Goal: Task Accomplishment & Management: Complete application form

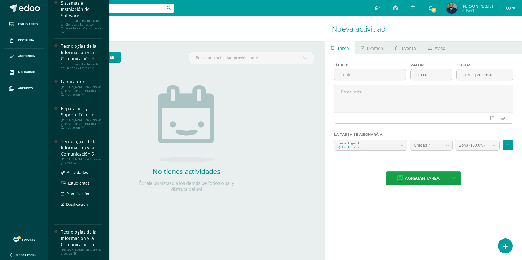
scroll to position [245, 0]
click at [67, 169] on div "Actividades Estudiantes Planificación Dosificación" at bounding box center [81, 192] width 41 height 55
click at [75, 173] on span "Actividades" at bounding box center [77, 172] width 21 height 5
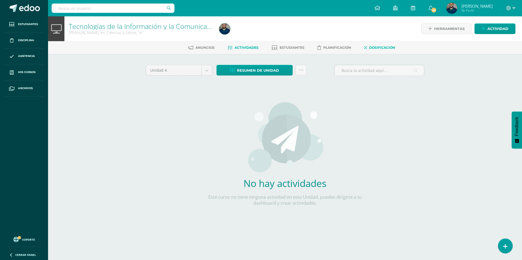
click at [380, 46] on span "Dosificación" at bounding box center [382, 48] width 26 height 4
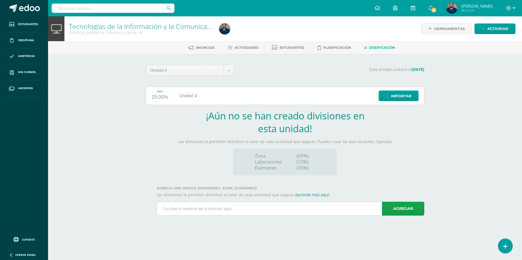
click at [278, 202] on input "text" at bounding box center [290, 208] width 267 height 13
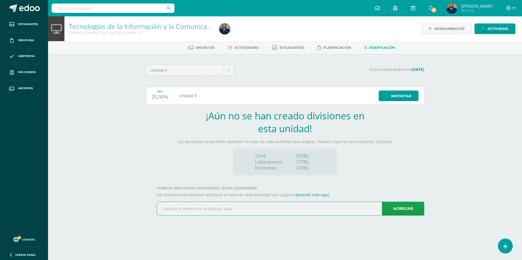
type input "Zona"
click at [405, 208] on link "Agregar" at bounding box center [403, 209] width 42 height 14
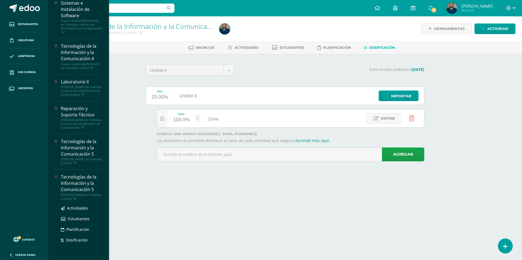
scroll to position [245, 0]
click at [78, 239] on span "Dosificación" at bounding box center [77, 240] width 22 height 5
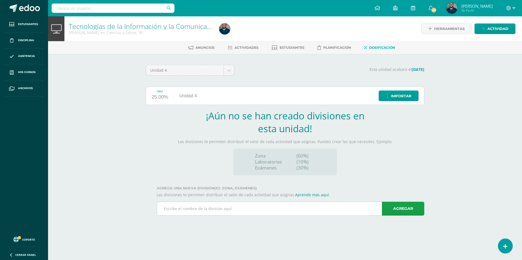
click at [226, 209] on input "text" at bounding box center [290, 208] width 267 height 13
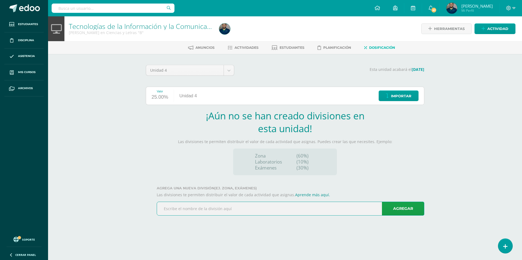
type input "Zona"
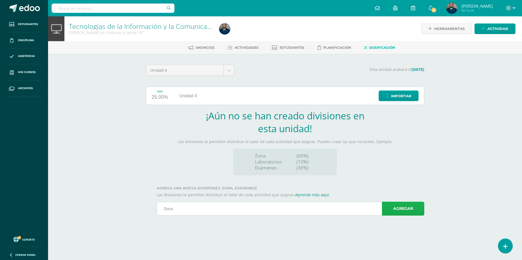
click at [395, 206] on link "Agregar" at bounding box center [403, 209] width 42 height 14
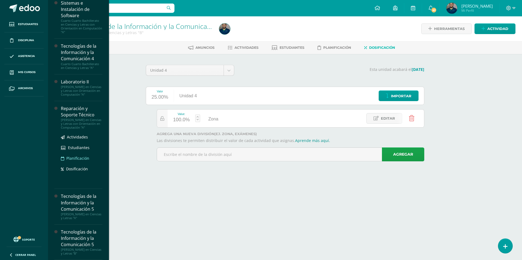
scroll to position [245, 0]
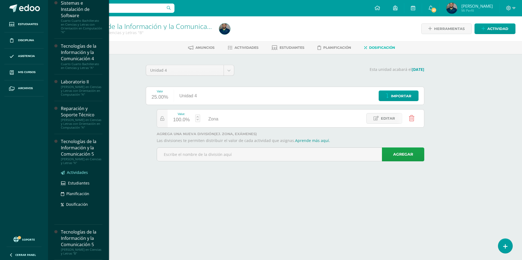
click at [82, 172] on span "Actividades" at bounding box center [77, 172] width 21 height 5
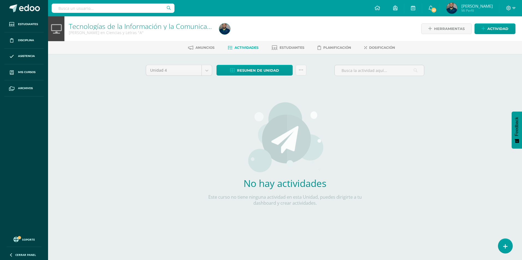
click at [493, 23] on div "Herramientas Detalle de asistencias Actividad" at bounding box center [442, 28] width 146 height 25
click at [492, 27] on span "Actividad" at bounding box center [497, 29] width 21 height 10
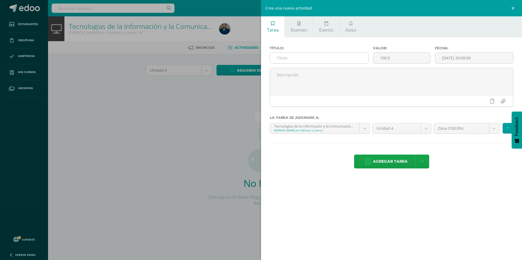
click at [309, 59] on input "text" at bounding box center [319, 58] width 98 height 11
type input "Ejercicio 1, planilla"
type input "2025-09-11 20:00"
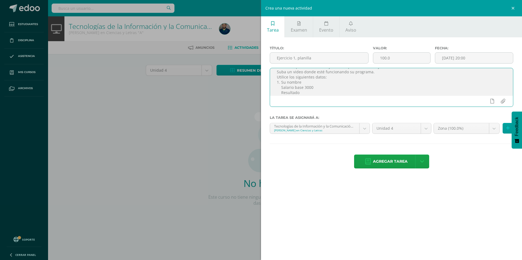
scroll to position [19, 0]
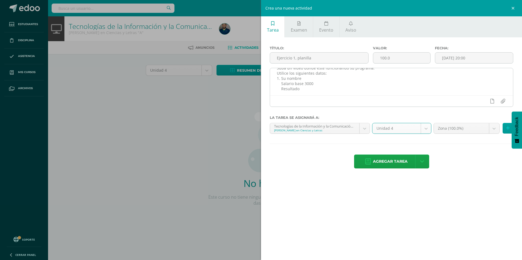
click at [311, 84] on textarea "En la clase de hoy terminamos el ejercicio de planilla que empezamos a trabajar…" at bounding box center [391, 81] width 243 height 27
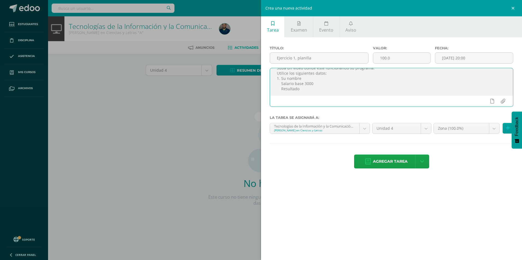
click at [305, 88] on textarea "En la clase de hoy terminamos el ejercicio de planilla que empezamos a trabajar…" at bounding box center [391, 81] width 243 height 27
click at [329, 91] on textarea "En la clase de hoy terminamos el ejercicio de planilla que empezamos a trabajar…" at bounding box center [391, 81] width 243 height 27
click at [449, 78] on textarea "En la clase de hoy terminamos el ejercicio de planilla que empezamos a trabajar…" at bounding box center [391, 81] width 243 height 27
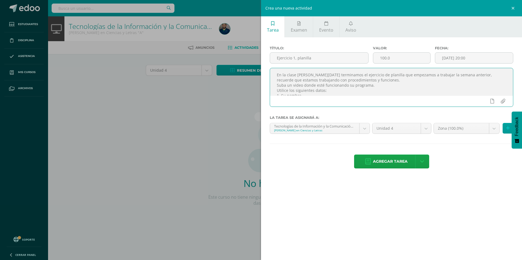
click at [338, 90] on textarea "En la clase de hoy terminamos el ejercicio de planilla que empezamos a trabajar…" at bounding box center [391, 81] width 243 height 27
type textarea "En la clase de hoy terminamos el ejercicio de planilla que empezamos a trabajar…"
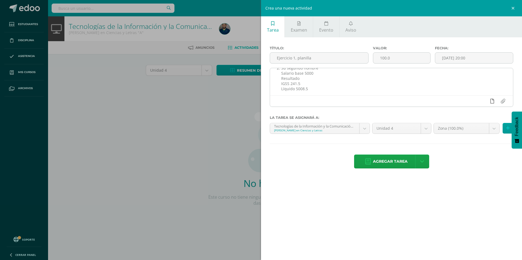
click at [492, 102] on icon at bounding box center [492, 101] width 4 height 5
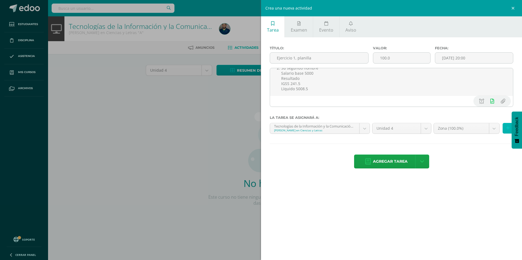
click at [507, 129] on icon at bounding box center [508, 128] width 4 height 5
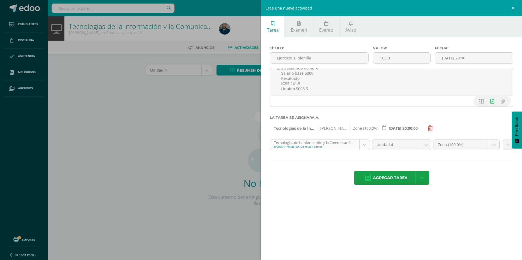
click at [367, 145] on body "Estudiantes Disciplina Asistencia Mis cursos Archivos Soporte Ayuda Reportar un…" at bounding box center [261, 117] width 522 height 235
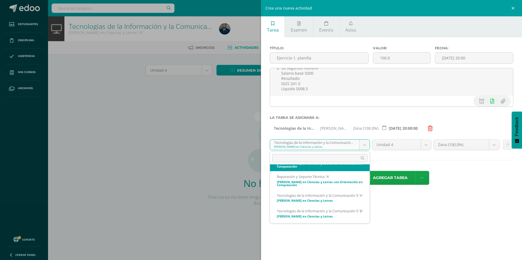
scroll to position [193, 0]
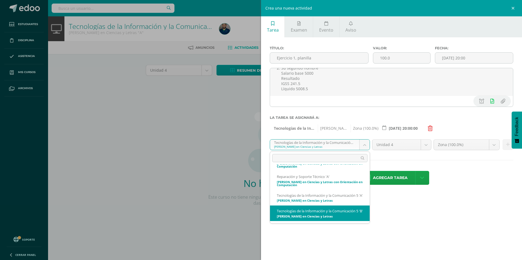
select select "116990"
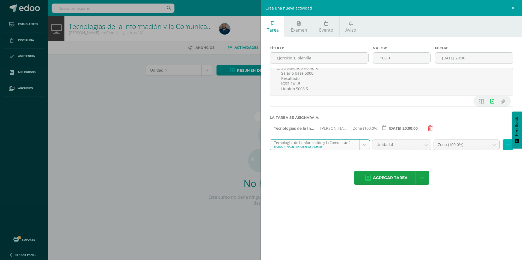
click at [508, 143] on icon at bounding box center [508, 145] width 4 height 5
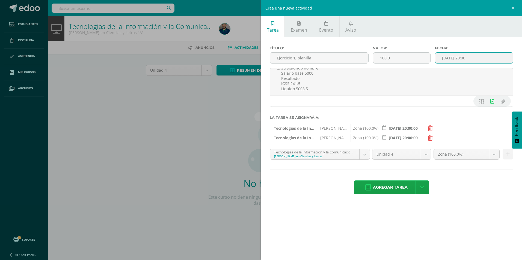
click at [487, 60] on input "2025-09-11 20:00" at bounding box center [474, 58] width 78 height 11
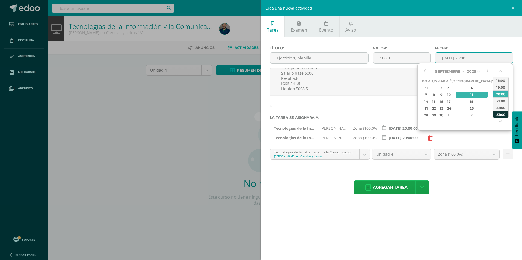
click at [500, 114] on div "23:00" at bounding box center [500, 114] width 15 height 7
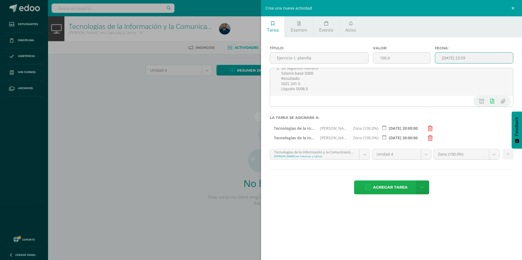
type input "2025-09-11 23:59"
click at [384, 188] on span "Agregar tarea" at bounding box center [390, 187] width 35 height 13
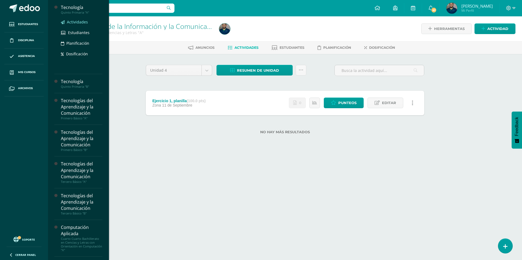
click at [81, 22] on span "Actividades" at bounding box center [77, 21] width 21 height 5
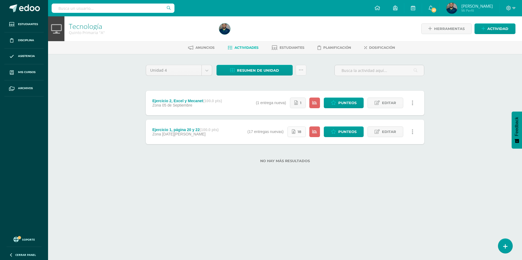
click at [295, 133] on icon at bounding box center [294, 132] width 4 height 5
click at [390, 129] on span "Editar" at bounding box center [389, 132] width 14 height 10
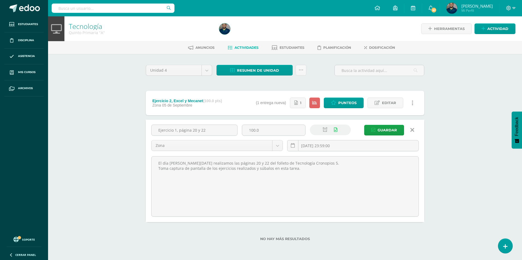
click at [412, 132] on icon at bounding box center [412, 130] width 4 height 6
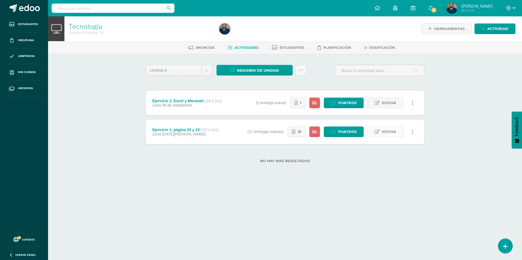
drag, startPoint x: 387, startPoint y: 132, endPoint x: 384, endPoint y: 132, distance: 3.3
click at [387, 132] on span "Editar" at bounding box center [389, 132] width 14 height 10
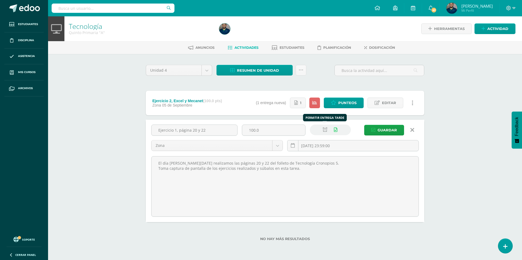
click at [326, 129] on icon at bounding box center [325, 130] width 5 height 5
click at [381, 129] on span "Guardar" at bounding box center [387, 130] width 19 height 10
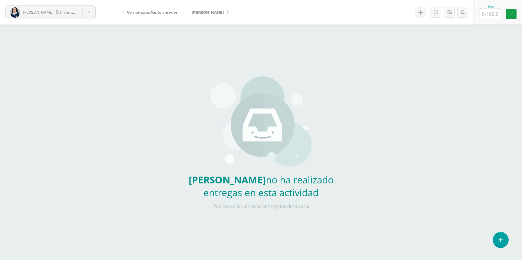
click at [226, 11] on link "[PERSON_NAME]" at bounding box center [209, 12] width 48 height 13
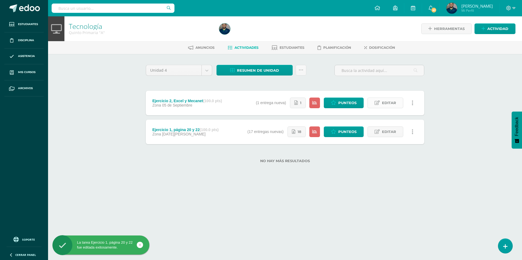
click at [390, 102] on span "Editar" at bounding box center [389, 103] width 14 height 10
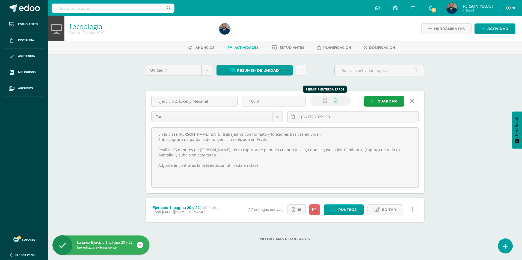
click at [325, 102] on icon at bounding box center [325, 101] width 5 height 5
click at [373, 102] on icon "submit" at bounding box center [373, 101] width 4 height 5
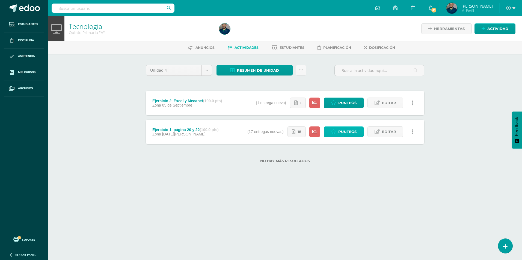
click at [341, 134] on span "Punteos" at bounding box center [347, 132] width 18 height 10
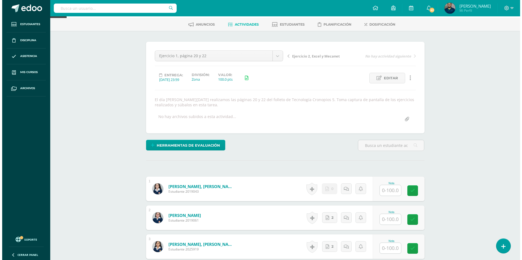
scroll to position [55, 0]
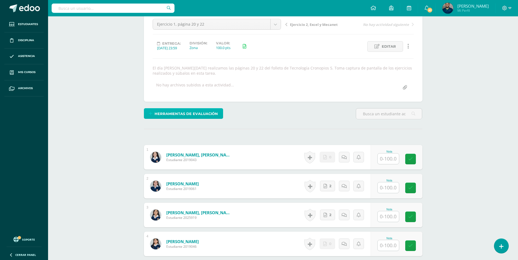
click at [208, 110] on span "Herramientas de evaluación" at bounding box center [186, 114] width 63 height 10
click at [207, 97] on link "Sustitución de nota" at bounding box center [198, 95] width 54 height 8
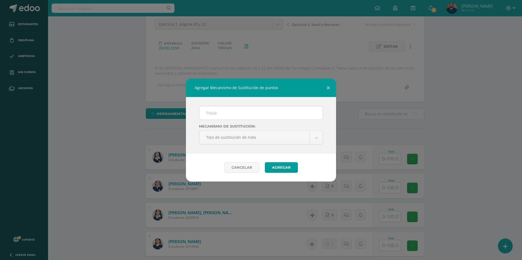
scroll to position [55, 0]
click at [230, 111] on input "text" at bounding box center [260, 112] width 123 height 13
type input "PMA"
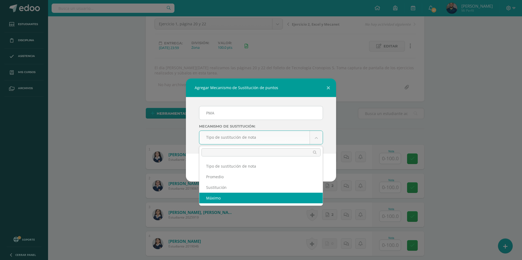
select select "maximum"
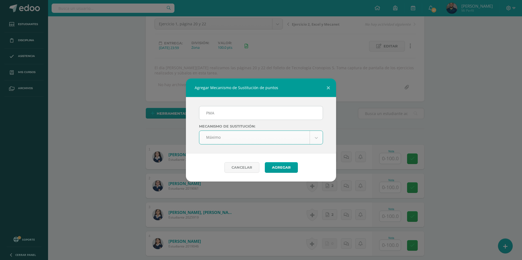
scroll to position [55, 0]
click at [286, 173] on button "Agregar" at bounding box center [281, 167] width 33 height 11
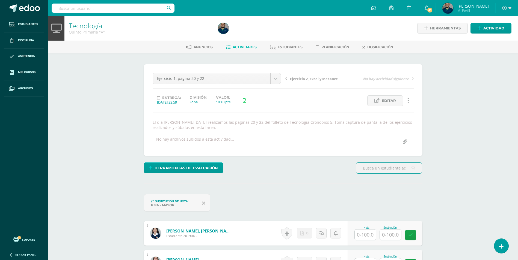
scroll to position [1, 0]
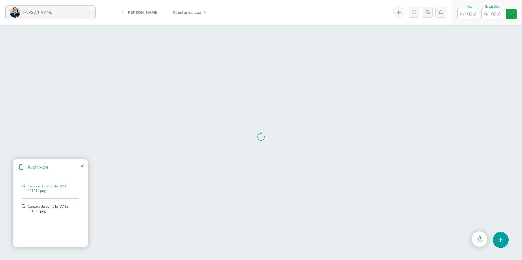
click at [133, 12] on span "[PERSON_NAME]" at bounding box center [142, 12] width 32 height 4
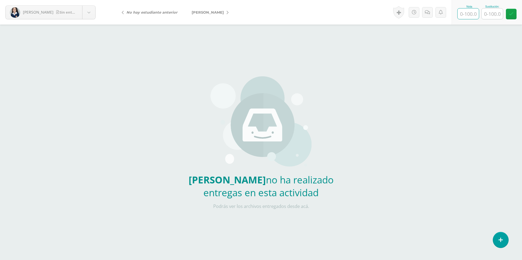
click at [470, 15] on input "text" at bounding box center [468, 13] width 21 height 11
type input "0"
click at [428, 14] on icon at bounding box center [427, 12] width 5 height 5
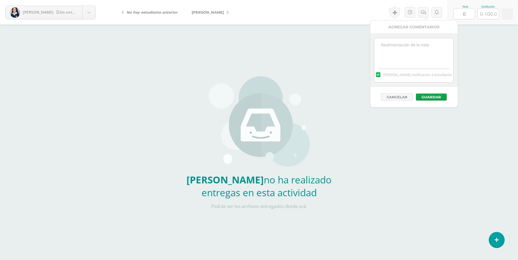
click at [419, 45] on textarea at bounding box center [413, 51] width 79 height 27
type textarea "P"
drag, startPoint x: 407, startPoint y: 60, endPoint x: 371, endPoint y: 37, distance: 42.1
click at [371, 37] on div "No entregó el ejercicio realizado en clase. Puede entregar nuevamente sobre el …" at bounding box center [413, 60] width 87 height 53
type textarea "No entregó el ejercicio realizado en clase. Puede entregar nuevamente sobre el …"
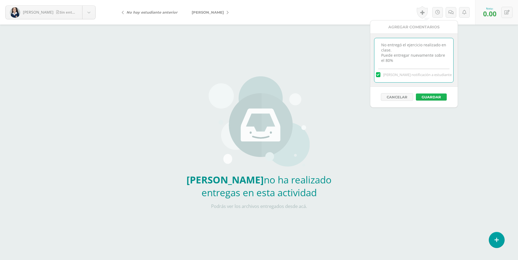
drag, startPoint x: 429, startPoint y: 97, endPoint x: 410, endPoint y: 91, distance: 19.4
click at [429, 97] on button "Guardar" at bounding box center [431, 97] width 31 height 7
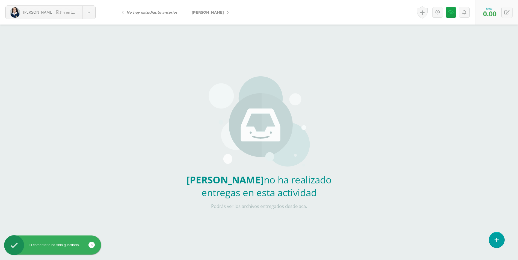
click at [223, 14] on link "[PERSON_NAME]" at bounding box center [209, 12] width 48 height 13
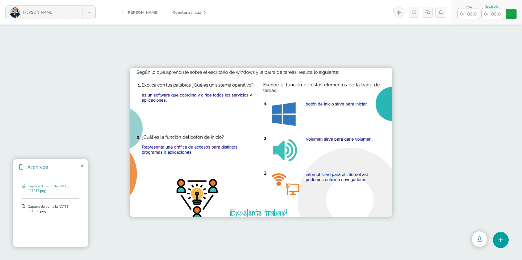
click at [57, 208] on span "Captura de pantalla [DATE] 111850.png" at bounding box center [52, 208] width 48 height 9
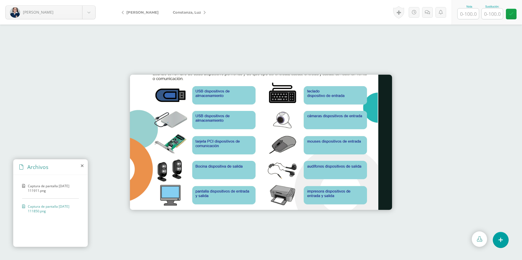
click at [470, 14] on input "text" at bounding box center [468, 13] width 21 height 11
type input "100"
click at [200, 13] on link "Constanza, Luz" at bounding box center [188, 12] width 44 height 13
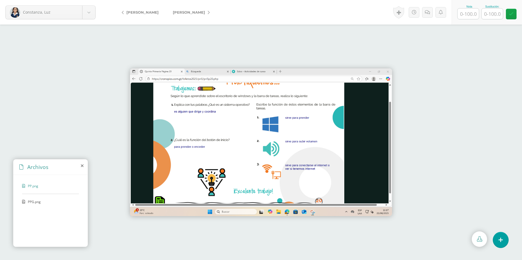
click at [32, 204] on span "PPG.png" at bounding box center [50, 202] width 45 height 5
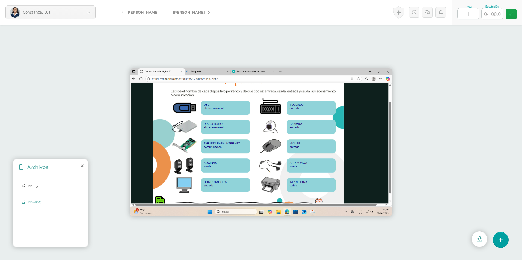
click at [472, 16] on input "1" at bounding box center [468, 13] width 21 height 11
type input "100"
click at [192, 10] on span "[PERSON_NAME]" at bounding box center [189, 12] width 32 height 4
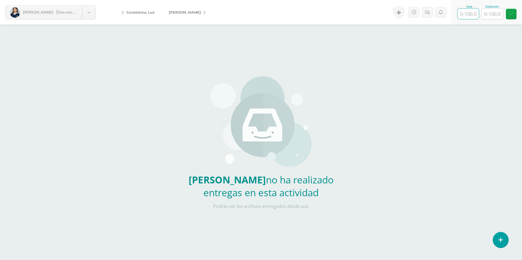
click at [470, 14] on input "text" at bounding box center [468, 13] width 21 height 11
type input "0"
click at [430, 15] on link at bounding box center [427, 12] width 11 height 11
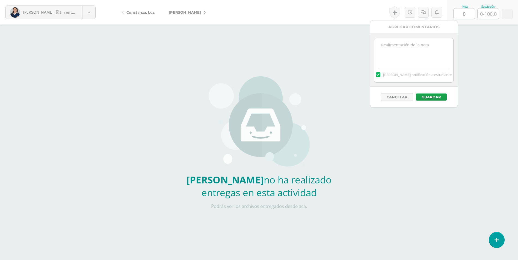
click at [435, 50] on textarea at bounding box center [413, 51] width 79 height 27
paste textarea "No entregó el ejercicio realizado en clase. Puede entregar nuevamente sobre el …"
type textarea "No entregó el ejercicio realizado en clase. Puede entregar nuevamente sobre el …"
click at [434, 98] on button "Guardar" at bounding box center [431, 97] width 31 height 7
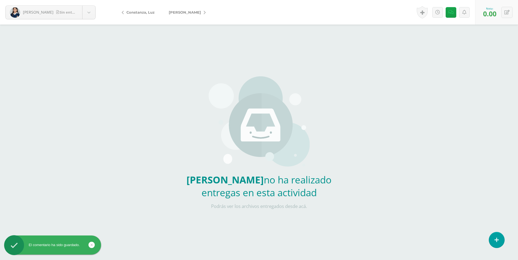
click at [198, 14] on link "[PERSON_NAME]" at bounding box center [186, 12] width 48 height 13
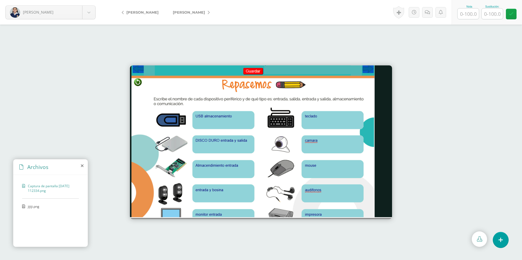
click at [52, 204] on div "Captura de pantalla [DATE] 112334.png jijiji.png" at bounding box center [50, 210] width 74 height 70
click at [28, 207] on span "jijiji.png" at bounding box center [50, 206] width 45 height 5
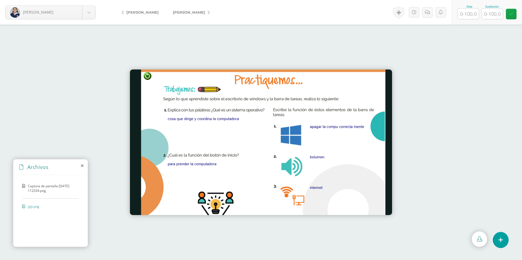
click at [473, 15] on input "text" at bounding box center [468, 13] width 21 height 11
type input "100"
click at [205, 10] on link "[PERSON_NAME]" at bounding box center [190, 12] width 48 height 13
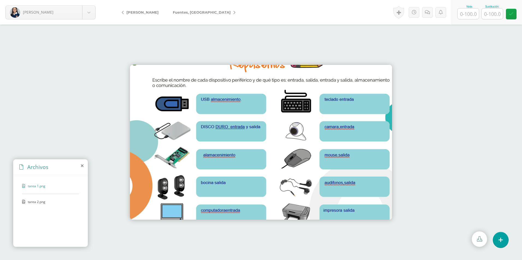
click at [36, 203] on span "tarea 2.png" at bounding box center [50, 202] width 45 height 5
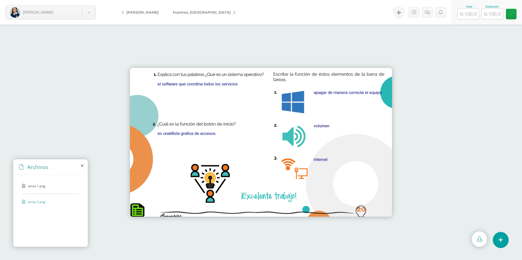
click at [470, 16] on input "text" at bounding box center [468, 13] width 21 height 11
type input "100"
click at [194, 14] on span "Fuentes, [GEOGRAPHIC_DATA]" at bounding box center [202, 12] width 58 height 4
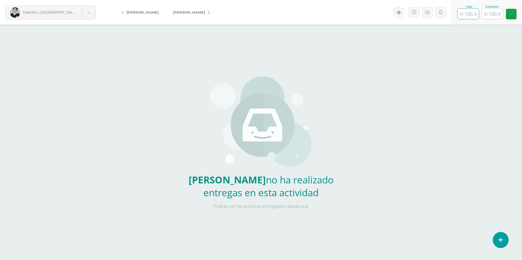
click at [471, 15] on input "text" at bounding box center [468, 13] width 21 height 11
type input "0"
click at [426, 14] on link at bounding box center [427, 12] width 11 height 11
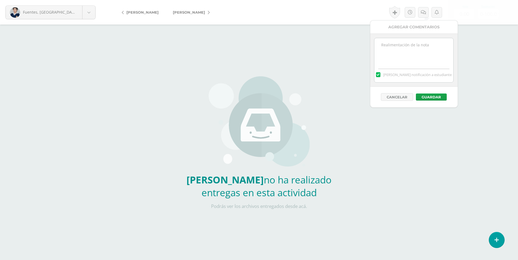
click at [430, 62] on textarea at bounding box center [413, 51] width 79 height 27
paste textarea "No entregó el ejercicio realizado en clase. Puede entregar nuevamente sobre el …"
type textarea "No entregó el ejercicio realizado en clase. Puede entregar nuevamente sobre el …"
click at [435, 98] on button "Guardar" at bounding box center [431, 97] width 31 height 7
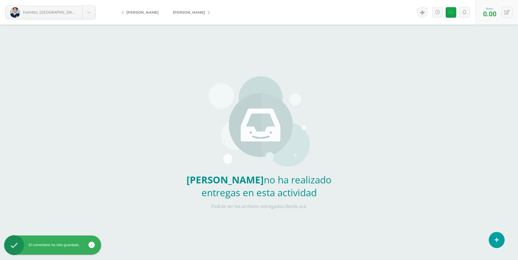
click at [200, 12] on link "[PERSON_NAME]" at bounding box center [190, 12] width 48 height 13
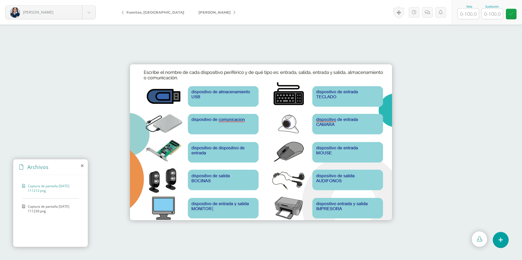
click at [62, 206] on span "Captura de pantalla [DATE] 111239.png" at bounding box center [52, 208] width 48 height 9
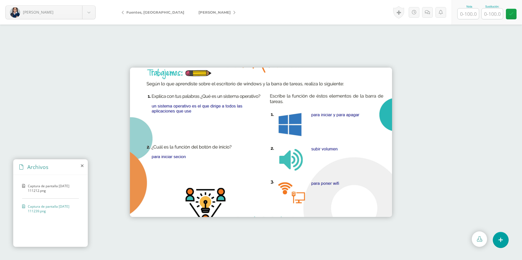
click at [472, 15] on input "text" at bounding box center [468, 13] width 21 height 11
type input "100"
click at [198, 10] on span "[PERSON_NAME]" at bounding box center [214, 12] width 32 height 4
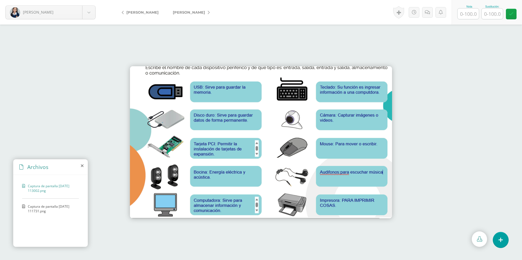
click at [468, 16] on input "text" at bounding box center [468, 13] width 21 height 11
type input "100"
click at [194, 12] on link "[PERSON_NAME]" at bounding box center [190, 12] width 48 height 13
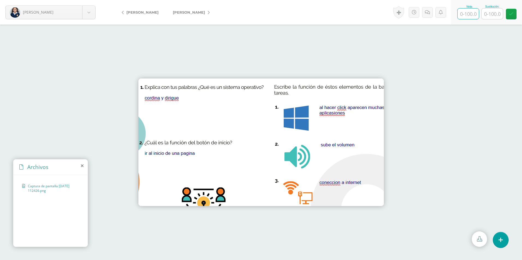
click at [468, 15] on input "text" at bounding box center [468, 13] width 21 height 11
type input "50"
click at [426, 12] on icon at bounding box center [427, 12] width 5 height 5
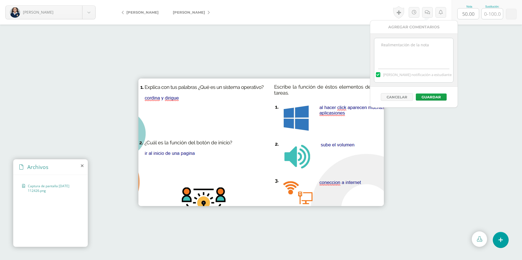
click at [432, 37] on div "[PERSON_NAME] notificación a estudiante" at bounding box center [413, 60] width 87 height 53
click at [440, 54] on textarea at bounding box center [413, 51] width 79 height 27
paste textarea "No entregó el ejercicio realizado en clase. Puede entregar nuevamente sobre el …"
type textarea "Ejercicio incompleto, debías entregar páginas 20 y 22, No está adjunta la págin…"
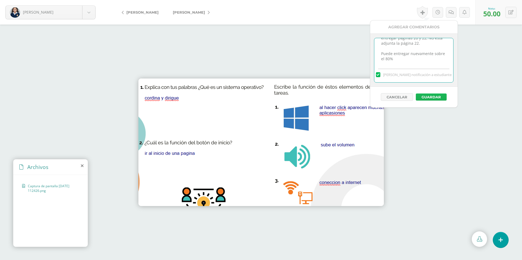
click at [423, 99] on button "Guardar" at bounding box center [431, 97] width 31 height 7
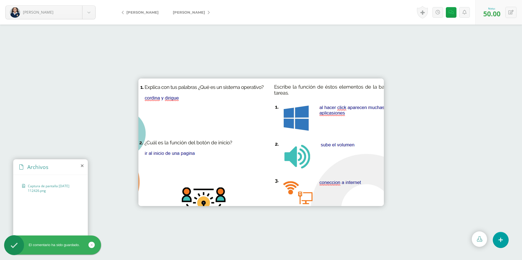
click at [198, 11] on span "Hernández, Yasmín" at bounding box center [189, 12] width 32 height 4
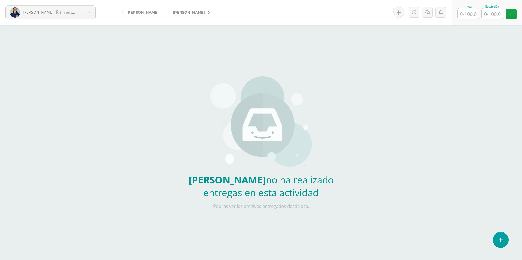
click at [471, 16] on input "text" at bounding box center [468, 13] width 21 height 11
type input "0"
click at [425, 11] on icon at bounding box center [427, 12] width 5 height 5
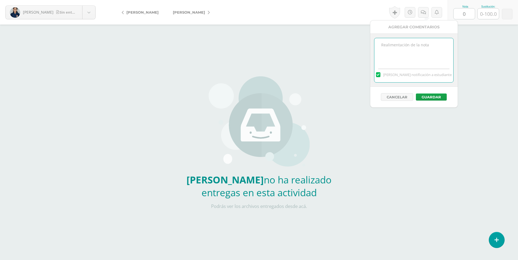
click at [418, 39] on textarea at bounding box center [413, 51] width 79 height 27
type textarea "No entregó el ejercicio realizado en clase. Puede entregar nuevamente sobre el …"
click at [436, 96] on button "Guardar" at bounding box center [431, 97] width 31 height 7
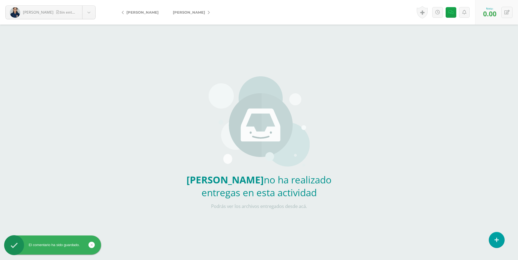
click at [197, 14] on link "[PERSON_NAME]" at bounding box center [190, 12] width 48 height 13
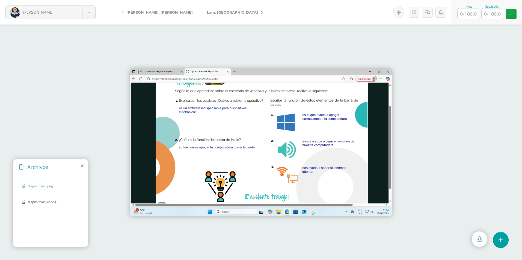
click at [25, 202] on div "dispositivos x2.png" at bounding box center [50, 205] width 57 height 10
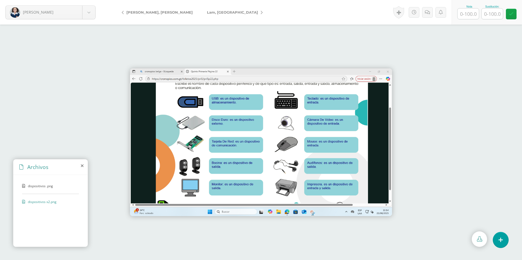
click at [471, 13] on input "text" at bounding box center [468, 13] width 21 height 11
type input "100"
click at [212, 11] on link "Lam, [GEOGRAPHIC_DATA]" at bounding box center [233, 12] width 67 height 13
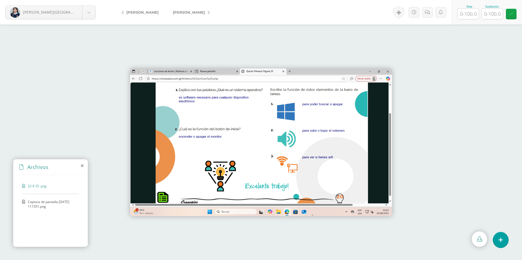
click at [28, 203] on span "Captura de pantalla [DATE] 111551.png" at bounding box center [52, 204] width 48 height 9
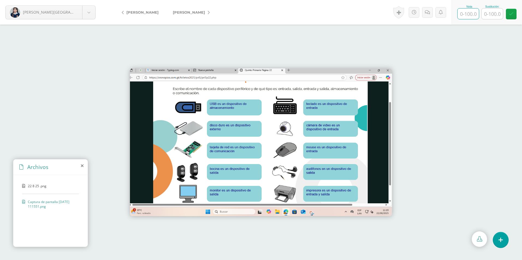
click at [470, 14] on input "text" at bounding box center [468, 13] width 21 height 11
type input "100"
click at [186, 13] on span "[PERSON_NAME]" at bounding box center [189, 12] width 32 height 4
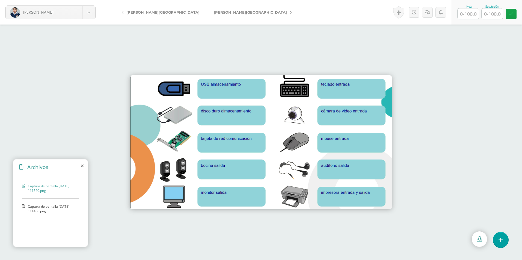
click at [39, 203] on div "Captura de pantalla [DATE] 111520.png Captura de pantalla [DATE] 111458.png" at bounding box center [50, 210] width 74 height 70
click at [37, 206] on span "Captura de pantalla [DATE] 111458.png" at bounding box center [52, 208] width 48 height 9
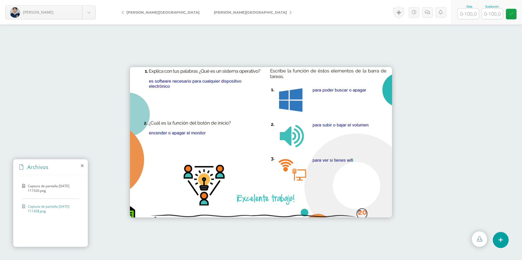
click at [466, 13] on input "text" at bounding box center [468, 13] width 21 height 11
type input "100"
drag, startPoint x: 188, startPoint y: 12, endPoint x: 220, endPoint y: 20, distance: 32.8
click at [207, 12] on link "[PERSON_NAME][GEOGRAPHIC_DATA]" at bounding box center [251, 12] width 89 height 13
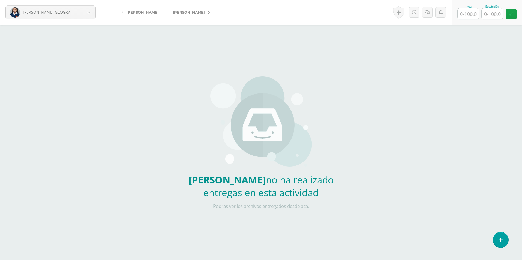
click at [477, 13] on input "text" at bounding box center [468, 13] width 21 height 11
type input "0"
click at [428, 12] on icon at bounding box center [427, 12] width 5 height 5
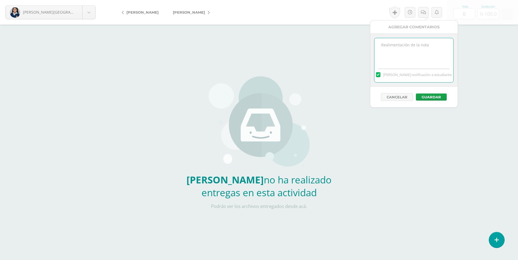
click at [418, 55] on textarea at bounding box center [413, 51] width 79 height 27
paste textarea "No entregó el ejercicio realizado en clase. Puede entregar nuevamente sobre el …"
type textarea "No entregó el ejercicio realizado en clase. Puede entregar nuevamente sobre el …"
click at [435, 100] on button "Guardar" at bounding box center [431, 97] width 31 height 7
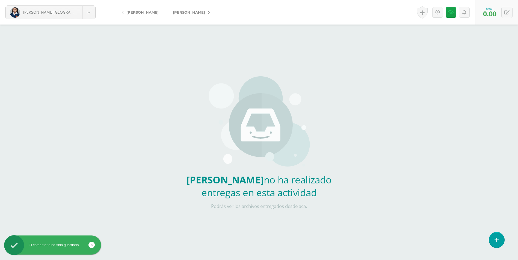
click at [209, 9] on link "[PERSON_NAME]" at bounding box center [190, 12] width 48 height 13
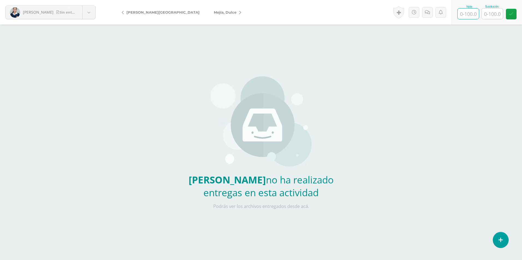
click at [470, 15] on input "text" at bounding box center [468, 13] width 21 height 11
type input "0"
click at [423, 10] on link at bounding box center [427, 12] width 11 height 11
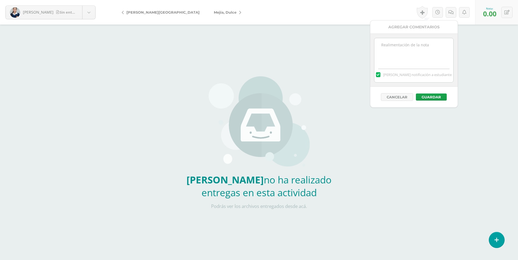
drag, startPoint x: 425, startPoint y: 37, endPoint x: 422, endPoint y: 45, distance: 8.2
click at [425, 38] on div "[PERSON_NAME] notificación a estudiante" at bounding box center [413, 60] width 87 height 53
click at [421, 46] on textarea at bounding box center [413, 51] width 79 height 27
paste textarea "No entregó el ejercicio realizado en clase. Puede entregar nuevamente sobre el …"
type textarea "No entregó el ejercicio realizado en clase. Puede entregar nuevamente sobre el …"
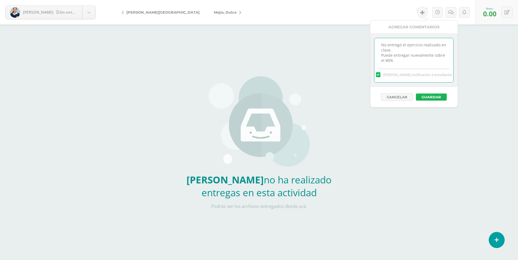
click at [443, 96] on button "Guardar" at bounding box center [431, 97] width 31 height 7
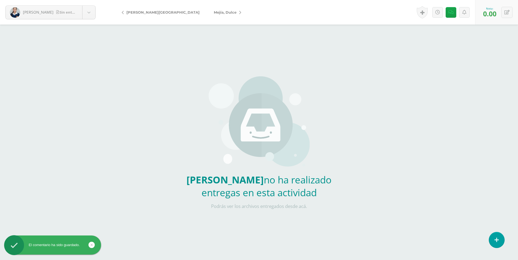
click at [239, 14] on icon at bounding box center [240, 13] width 2 height 4
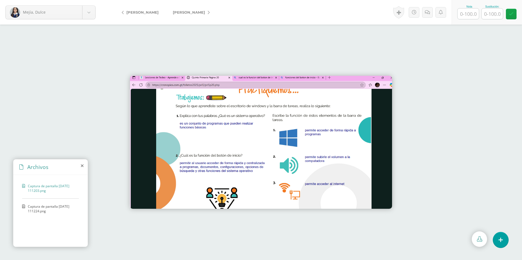
click at [64, 208] on span "Captura de pantalla [DATE] 111224.png" at bounding box center [52, 208] width 48 height 9
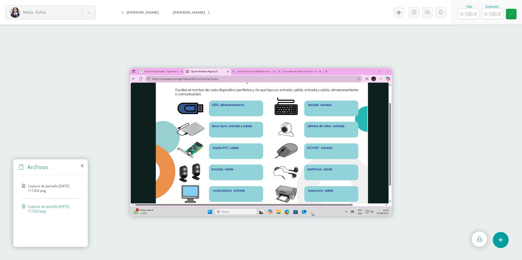
click at [474, 13] on input "text" at bounding box center [468, 13] width 21 height 11
type input "100"
click at [205, 11] on span "[PERSON_NAME]" at bounding box center [189, 12] width 32 height 4
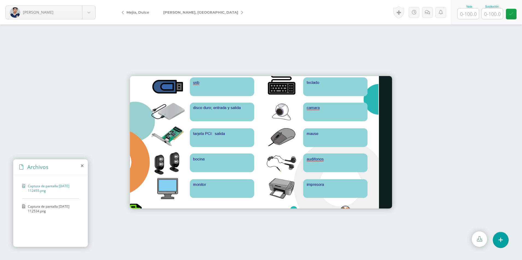
click at [51, 204] on div "Captura de pantalla [DATE] 112455.png Captura de pantalla [DATE] 112534.png" at bounding box center [50, 210] width 74 height 70
click at [44, 205] on span "Captura de pantalla [DATE] 112534.png" at bounding box center [52, 208] width 48 height 9
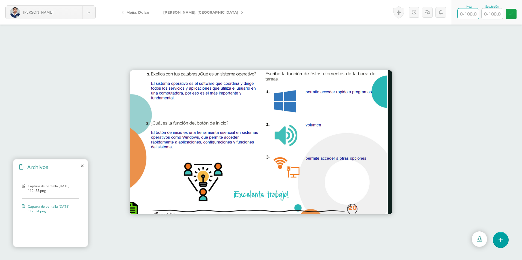
click at [471, 14] on input "text" at bounding box center [468, 13] width 21 height 11
type input "100"
click at [193, 10] on link "[PERSON_NAME], [GEOGRAPHIC_DATA]" at bounding box center [201, 12] width 91 height 13
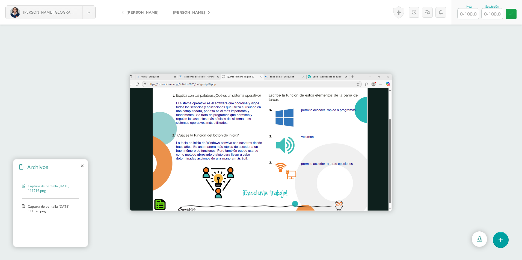
click at [53, 206] on span "Captura de pantalla [DATE] 111526.png" at bounding box center [52, 208] width 48 height 9
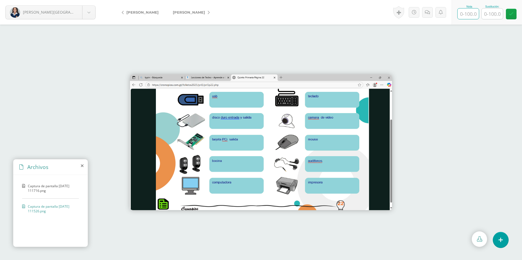
click at [466, 13] on input "text" at bounding box center [468, 13] width 21 height 11
type input "100"
click at [192, 12] on span "[PERSON_NAME]" at bounding box center [189, 12] width 32 height 4
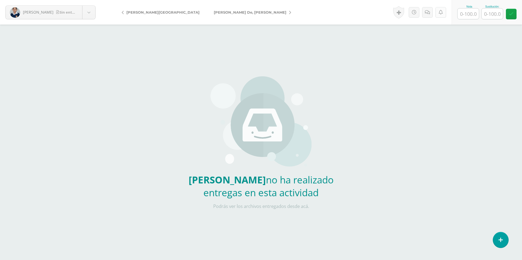
click at [469, 15] on input "text" at bounding box center [468, 13] width 21 height 11
type input "0"
click at [428, 10] on icon at bounding box center [427, 12] width 5 height 5
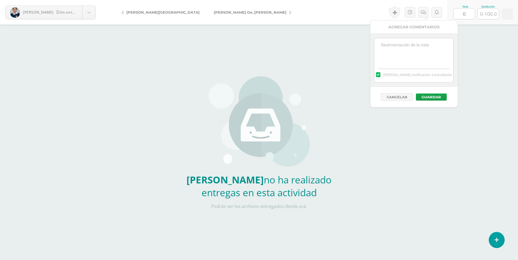
click at [439, 43] on textarea at bounding box center [413, 51] width 79 height 27
paste textarea "No entregó el ejercicio realizado en clase. Puede entregar nuevamente sobre el …"
type textarea "No entregó el ejercicio realizado en clase. Puede entregar nuevamente sobre el …"
click at [432, 92] on div "Cancelar Guardar" at bounding box center [413, 97] width 87 height 21
click at [434, 99] on button "Guardar" at bounding box center [431, 97] width 31 height 7
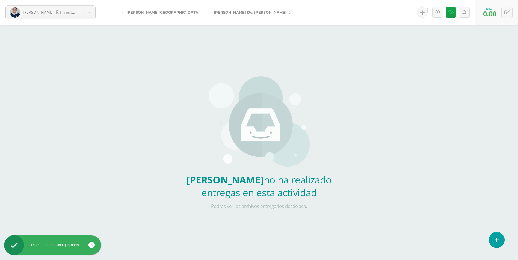
click at [207, 10] on link "[PERSON_NAME] De, [PERSON_NAME]" at bounding box center [251, 12] width 89 height 13
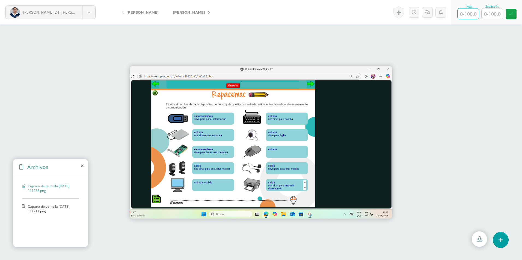
click at [467, 13] on input "text" at bounding box center [468, 13] width 21 height 11
type input "100"
click at [208, 13] on icon at bounding box center [209, 13] width 2 height 4
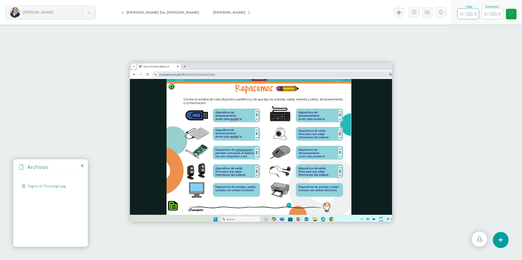
click at [464, 13] on input "text" at bounding box center [468, 13] width 21 height 11
type input "50"
click at [429, 12] on icon at bounding box center [427, 12] width 5 height 5
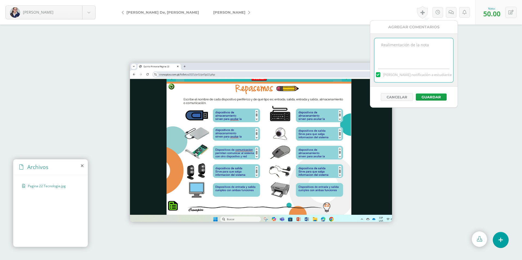
click at [420, 46] on textarea at bounding box center [413, 51] width 79 height 27
paste textarea "No entregó el ejercicio realizado en clase. Puede entregar nuevamente sobre el …"
type textarea "Ejercicio incompleto, debías entregar también página 20. Puede entregar nuevame…"
click at [435, 95] on button "Guardar" at bounding box center [431, 97] width 31 height 7
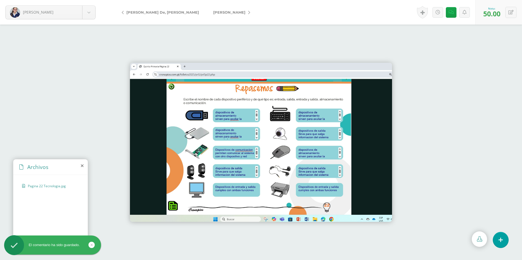
click at [218, 11] on link "[PERSON_NAME]" at bounding box center [230, 12] width 48 height 13
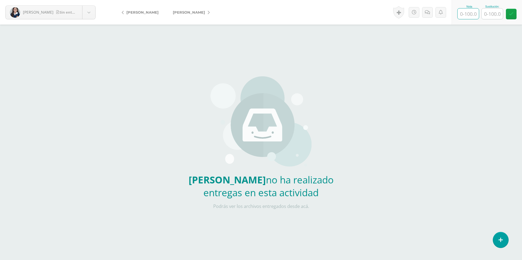
click at [470, 14] on input "text" at bounding box center [468, 13] width 21 height 11
type input "0"
click at [426, 12] on icon at bounding box center [427, 12] width 5 height 5
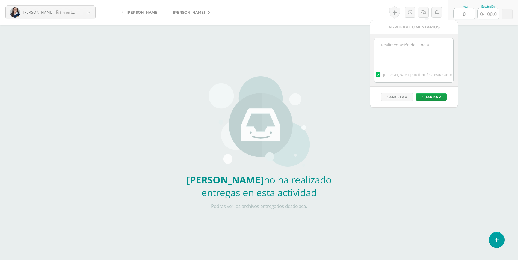
click at [417, 54] on textarea at bounding box center [413, 51] width 79 height 27
paste textarea "No entregó el ejercicio realizado en clase. Puede entregar nuevamente sobre el …"
type textarea "No entregó el ejercicio realizado en clase. Puede entregar nuevamente sobre el …"
click at [437, 95] on button "Guardar" at bounding box center [431, 97] width 31 height 7
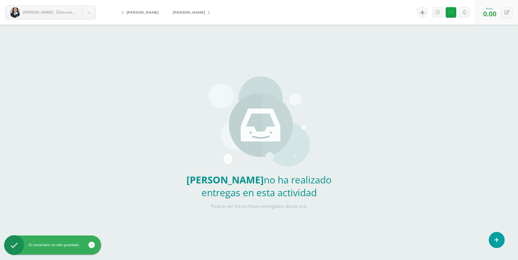
click at [198, 13] on span "[PERSON_NAME]" at bounding box center [189, 12] width 32 height 4
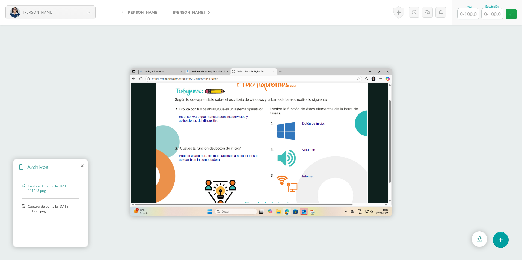
click at [461, 11] on input "text" at bounding box center [468, 13] width 21 height 11
type input "100"
click at [209, 9] on link "[PERSON_NAME]" at bounding box center [190, 12] width 48 height 13
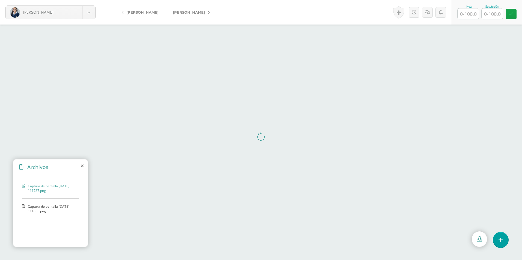
click at [467, 17] on input "text" at bounding box center [468, 13] width 21 height 11
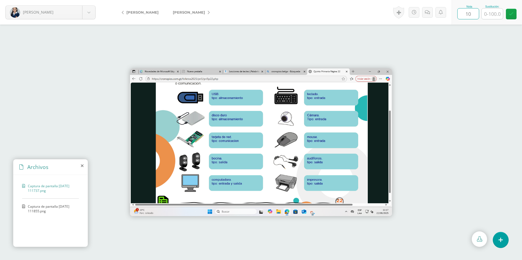
type input "100"
click at [200, 11] on span "[PERSON_NAME]" at bounding box center [189, 12] width 32 height 4
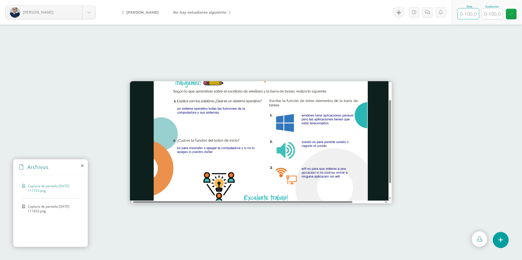
click at [476, 17] on input "text" at bounding box center [468, 13] width 21 height 11
type input "100"
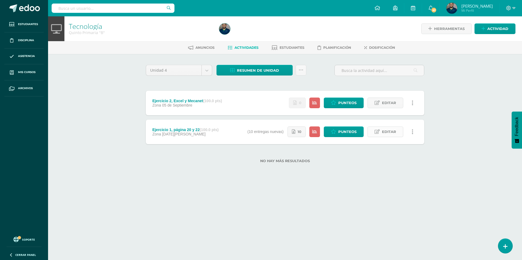
click at [391, 133] on span "Editar" at bounding box center [389, 132] width 14 height 10
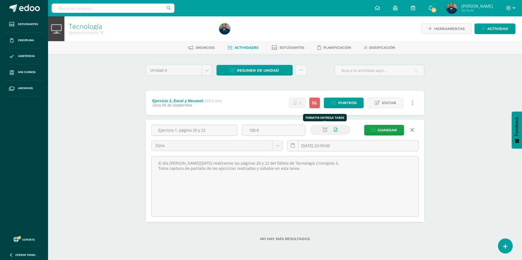
click at [324, 130] on icon at bounding box center [325, 130] width 5 height 5
click at [385, 128] on span "Guardar" at bounding box center [387, 130] width 19 height 10
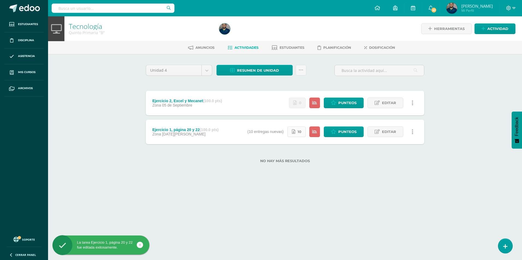
click at [300, 132] on span "10" at bounding box center [300, 132] width 4 height 10
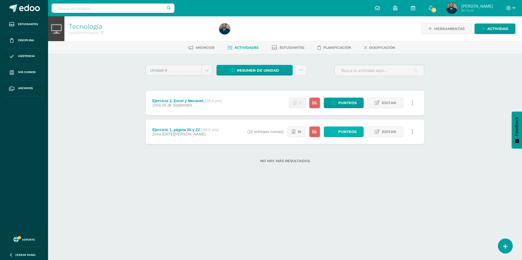
click at [345, 130] on span "Punteos" at bounding box center [347, 132] width 18 height 10
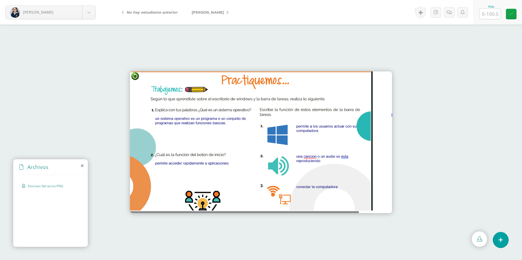
click at [498, 14] on input "text" at bounding box center [489, 13] width 21 height 11
type input "50"
click at [448, 13] on icon at bounding box center [449, 12] width 5 height 5
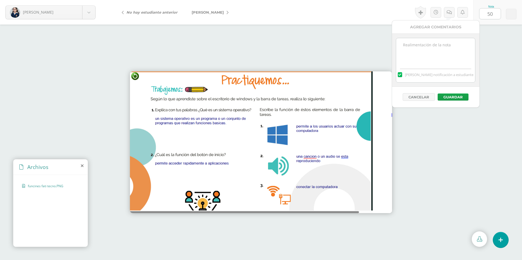
click at [443, 52] on textarea at bounding box center [435, 51] width 79 height 27
paste textarea "No entregó el ejercicio realizado en clase. Puede entregar nuevamente sobre el …"
drag, startPoint x: 420, startPoint y: 51, endPoint x: 380, endPoint y: 32, distance: 44.0
click at [380, 32] on body "Bracamonte, Fatima Bracamonte, Fatima Carcuz, Ana Dávila, Pamela De León, Natal…" at bounding box center [261, 130] width 522 height 260
type textarea "Ejercicio incompleto, debía entregar página 22 también. Puede entregar nuevamen…"
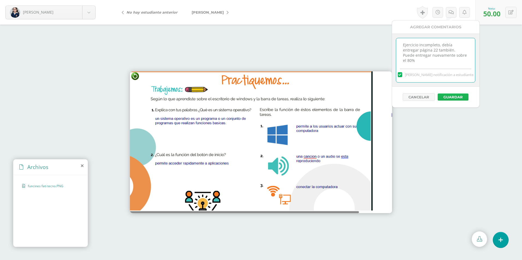
click at [457, 96] on button "Guardar" at bounding box center [453, 97] width 31 height 7
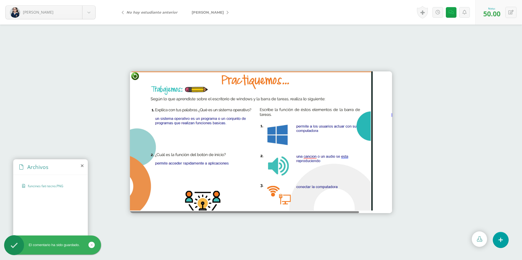
click at [219, 12] on link "[PERSON_NAME]" at bounding box center [209, 12] width 48 height 13
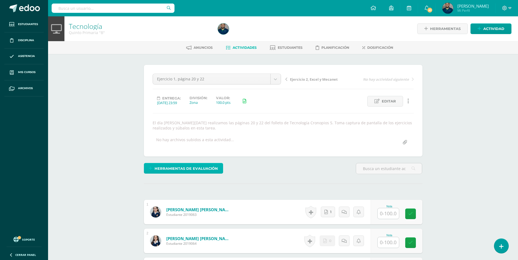
click at [192, 168] on span "Herramientas de evaluación" at bounding box center [186, 169] width 63 height 10
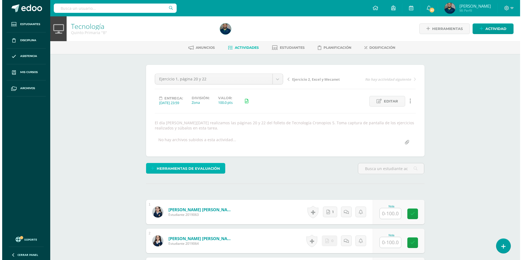
scroll to position [0, 0]
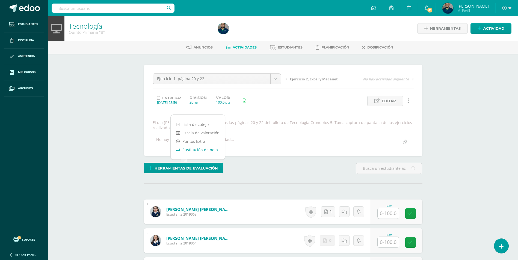
click at [198, 150] on link "Sustitución de nota" at bounding box center [198, 150] width 54 height 8
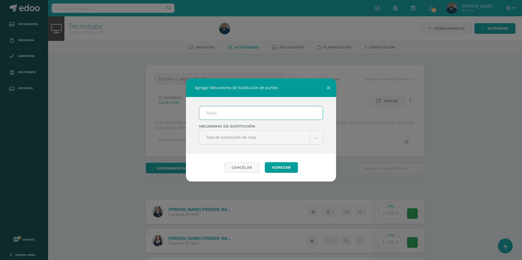
click at [210, 114] on input "text" at bounding box center [260, 112] width 123 height 13
type input "PMA"
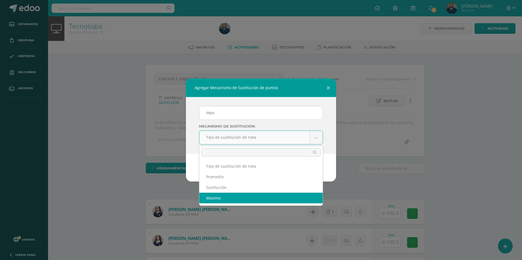
select select "maximum"
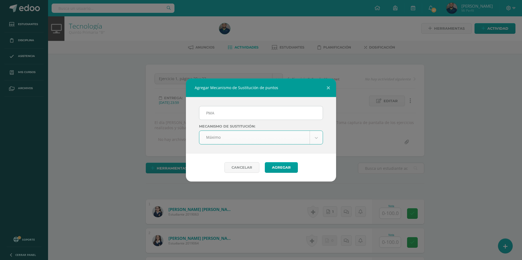
scroll to position [1, 0]
click at [294, 172] on button "Agregar" at bounding box center [281, 167] width 33 height 11
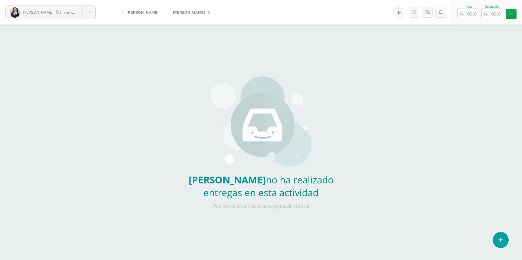
click at [467, 16] on input "text" at bounding box center [468, 13] width 21 height 11
type input "0"
click at [432, 11] on div "Historial de actividad No hay historial para esta actividad Agregar Comentarios…" at bounding box center [421, 12] width 60 height 25
click at [454, 13] on icon at bounding box center [454, 12] width 5 height 5
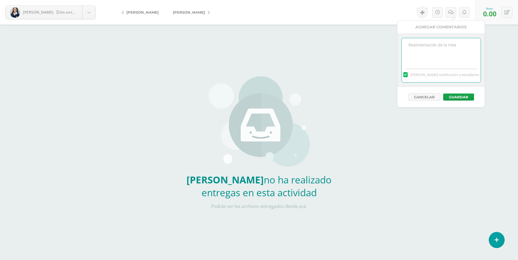
click at [438, 51] on textarea at bounding box center [441, 51] width 79 height 27
paste textarea "No entregó el ejercicio realizado en clase. Puede entregar nuevamente sobre el …"
type textarea "No entregó el ejercicio realizado en clase. Puede entregar nuevamente sobre el …"
click at [462, 97] on button "Guardar" at bounding box center [458, 97] width 31 height 7
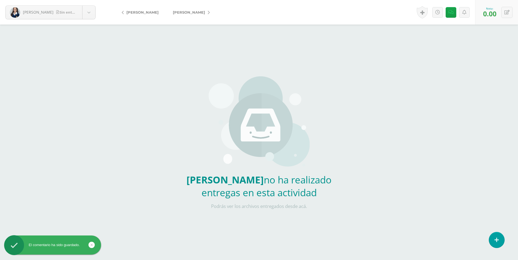
click at [210, 11] on icon at bounding box center [209, 13] width 2 height 4
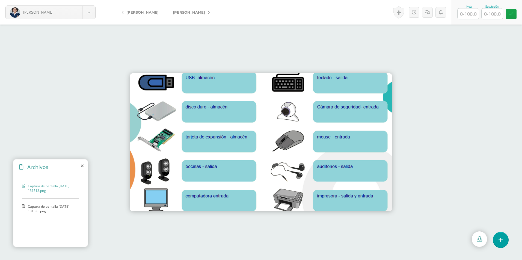
click at [50, 205] on span "Captura de pantalla [DATE] 131535.png" at bounding box center [52, 208] width 48 height 9
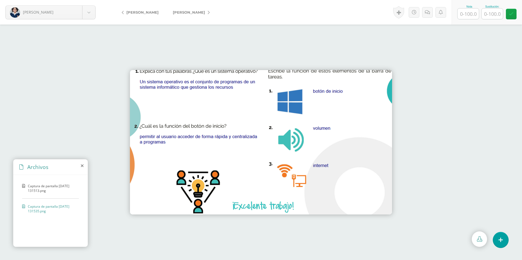
click at [474, 11] on input "text" at bounding box center [468, 13] width 21 height 11
type input "100"
click at [201, 10] on link "[PERSON_NAME]" at bounding box center [190, 12] width 48 height 13
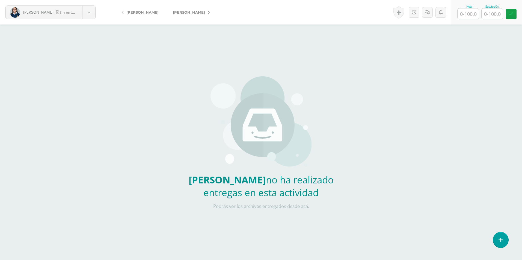
click at [461, 17] on input "text" at bounding box center [468, 13] width 21 height 11
type input "0"
click at [428, 13] on icon at bounding box center [427, 12] width 5 height 5
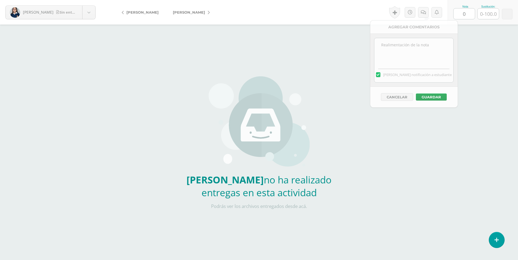
click at [423, 43] on textarea at bounding box center [413, 51] width 79 height 27
paste textarea "No entregó el ejercicio realizado en clase. Puede entregar nuevamente sobre el …"
type textarea "No entregó el ejercicio realizado en clase. Puede entregar nuevamente sobre el …"
click at [430, 94] on button "Guardar" at bounding box center [431, 97] width 31 height 7
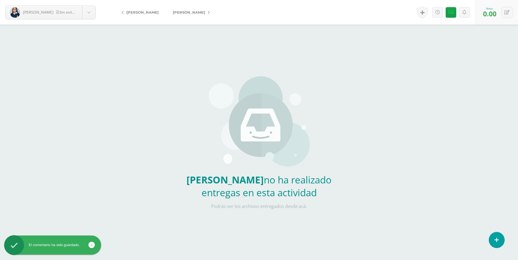
click at [192, 14] on link "[PERSON_NAME]" at bounding box center [190, 12] width 48 height 13
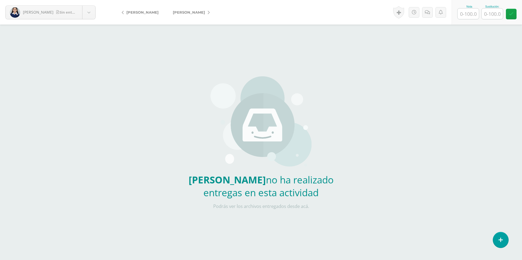
click at [474, 21] on div "Nota Sustitución:" at bounding box center [487, 12] width 70 height 25
click at [468, 14] on input "text" at bounding box center [468, 13] width 21 height 11
type input "0"
click at [428, 11] on icon at bounding box center [427, 12] width 5 height 5
click at [425, 42] on textarea at bounding box center [413, 51] width 79 height 27
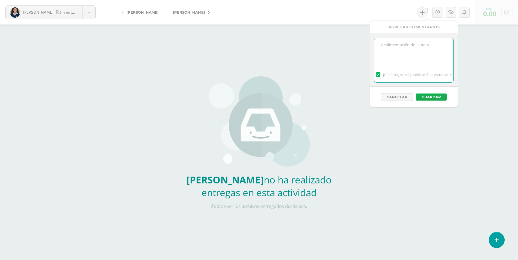
paste textarea "No entregó el ejercicio realizado en clase. Puede entregar nuevamente sobre el …"
type textarea "No entregó el ejercicio realizado en clase. Puede entregar nuevamente sobre el …"
drag, startPoint x: 435, startPoint y: 96, endPoint x: 366, endPoint y: 50, distance: 83.4
click at [435, 96] on button "Guardar" at bounding box center [431, 97] width 31 height 7
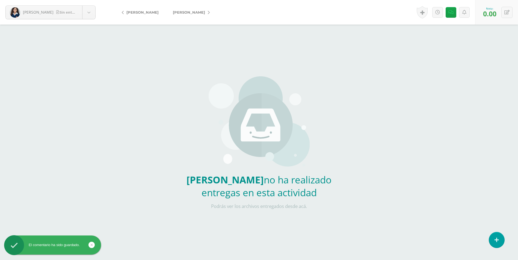
click at [199, 14] on span "[PERSON_NAME]" at bounding box center [189, 12] width 32 height 4
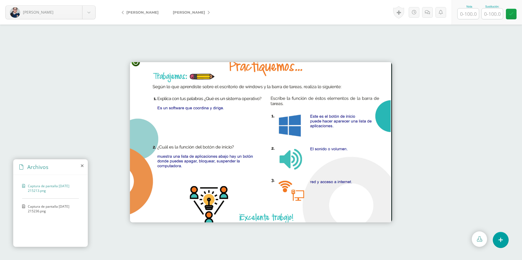
click at [471, 16] on input "text" at bounding box center [468, 13] width 21 height 11
type input "100"
click at [201, 12] on link "[PERSON_NAME]" at bounding box center [190, 12] width 48 height 13
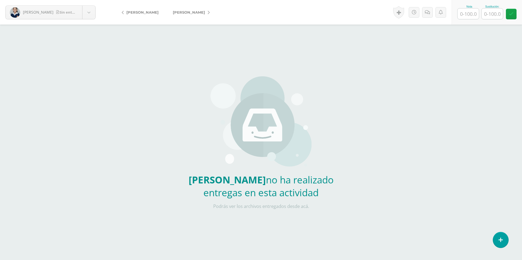
click at [465, 13] on input "text" at bounding box center [468, 13] width 21 height 11
type input "0"
click at [428, 14] on icon at bounding box center [427, 12] width 5 height 5
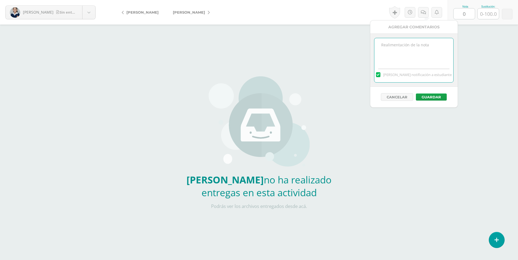
click at [431, 51] on textarea at bounding box center [413, 51] width 79 height 27
type textarea "No entregó el ejercicio realizado en clase. Puede entregar nuevamente sobre el …"
click at [435, 97] on button "Guardar" at bounding box center [431, 97] width 31 height 7
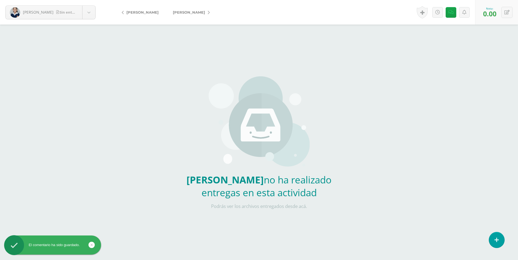
click at [201, 16] on link "[PERSON_NAME]" at bounding box center [190, 12] width 48 height 13
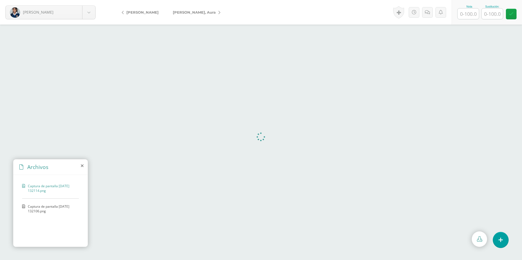
click at [463, 13] on input "text" at bounding box center [468, 13] width 21 height 11
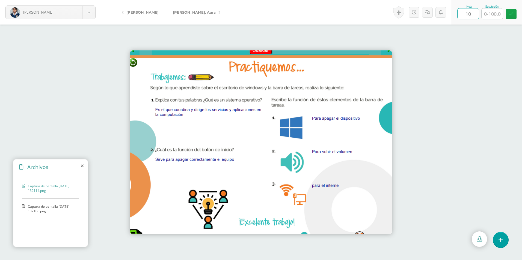
type input "100"
click at [196, 12] on span "[PERSON_NAME]" at bounding box center [194, 12] width 43 height 4
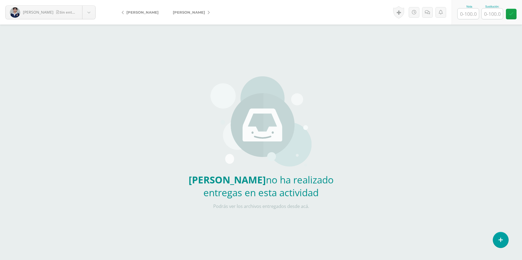
click at [477, 14] on input "text" at bounding box center [468, 13] width 21 height 11
type input "0"
click at [428, 11] on icon at bounding box center [427, 12] width 5 height 5
click at [435, 53] on textarea at bounding box center [413, 51] width 79 height 27
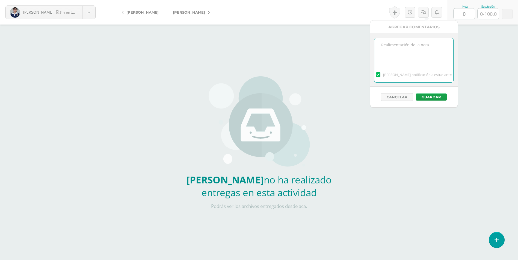
paste textarea "No entregó el ejercicio realizado en clase. Puede entregar nuevamente sobre el …"
type textarea "No entregó el ejercicio realizado en clase. Puede entregar nuevamente sobre el …"
click at [435, 97] on button "Guardar" at bounding box center [431, 97] width 31 height 7
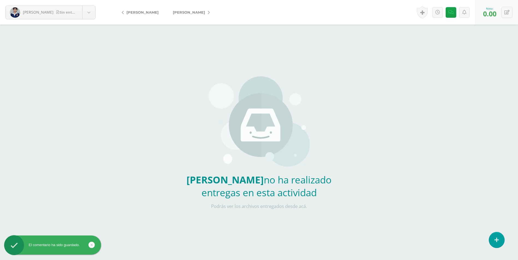
click at [189, 13] on span "[PERSON_NAME]" at bounding box center [189, 12] width 32 height 4
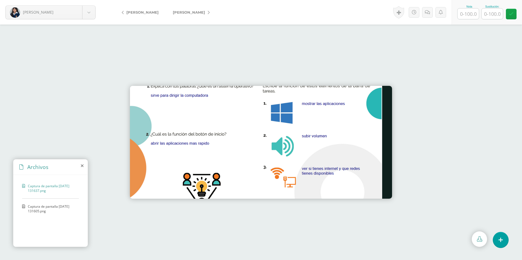
click at [35, 213] on span "Captura de pantalla 2025-08-22 131605.png" at bounding box center [52, 208] width 48 height 9
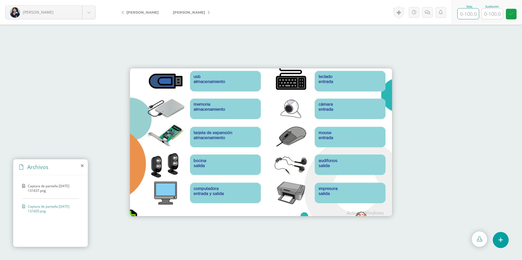
click at [465, 17] on input "text" at bounding box center [468, 13] width 21 height 11
type input "100"
click at [204, 10] on link "[PERSON_NAME]" at bounding box center [190, 12] width 48 height 13
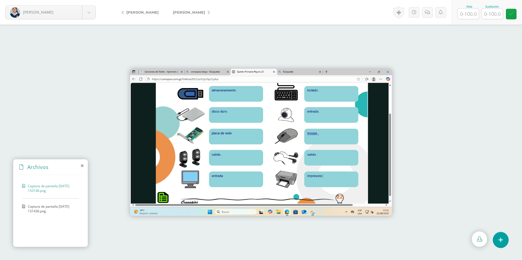
click at [60, 207] on span "Captura de pantalla [DATE] 131436.png" at bounding box center [52, 208] width 48 height 9
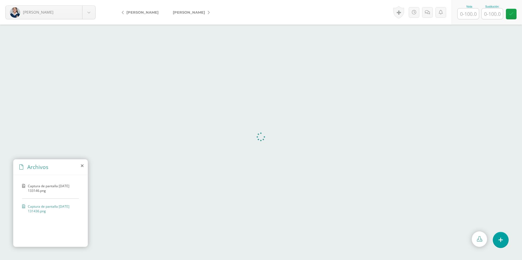
click at [472, 14] on input "text" at bounding box center [468, 13] width 21 height 11
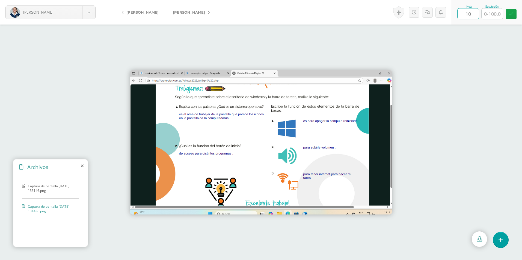
type input "100"
click at [199, 11] on span "[PERSON_NAME]" at bounding box center [189, 12] width 32 height 4
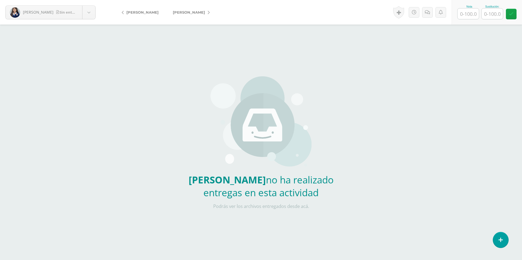
click at [474, 11] on input "text" at bounding box center [468, 13] width 21 height 11
type input "0"
click at [428, 12] on icon at bounding box center [427, 12] width 5 height 5
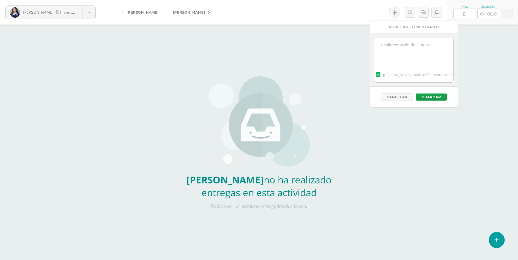
click at [419, 52] on textarea at bounding box center [413, 51] width 79 height 27
paste textarea "No entregó el ejercicio realizado en clase. Puede entregar nuevamente sobre el …"
type textarea "No entregó el ejercicio realizado en clase. Puede entregar nuevamente sobre el …"
click at [429, 92] on div "Cancelar Guardar" at bounding box center [413, 97] width 87 height 21
click at [429, 96] on button "Guardar" at bounding box center [431, 97] width 31 height 7
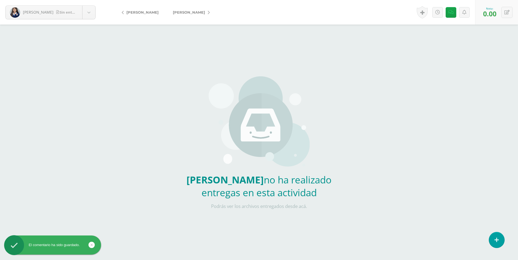
click at [211, 13] on link "[PERSON_NAME]" at bounding box center [190, 12] width 48 height 13
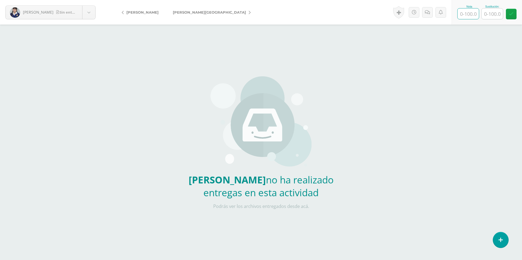
click at [467, 15] on input "text" at bounding box center [468, 13] width 21 height 11
type input "0"
drag, startPoint x: 428, startPoint y: 14, endPoint x: 430, endPoint y: 38, distance: 24.4
click at [428, 14] on icon at bounding box center [427, 12] width 5 height 5
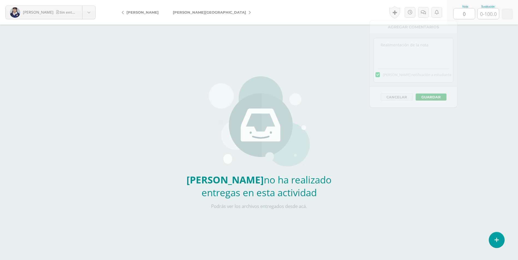
click at [436, 53] on textarea at bounding box center [413, 51] width 79 height 27
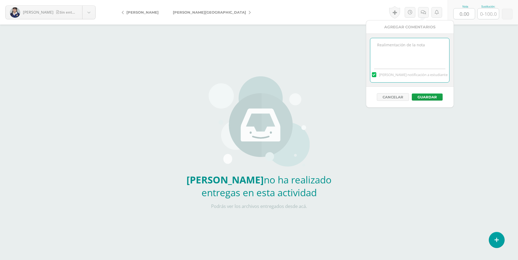
paste textarea "No entregó el ejercicio realizado en clase. Puede entregar nuevamente sobre el …"
type textarea "No entregó el ejercicio realizado en clase. Puede entregar nuevamente sobre el …"
click at [427, 98] on button "Guardar" at bounding box center [427, 97] width 31 height 7
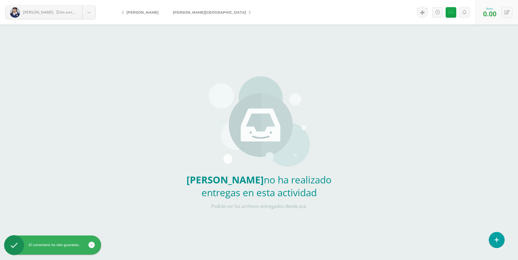
click at [200, 14] on link "[PERSON_NAME][GEOGRAPHIC_DATA]" at bounding box center [210, 12] width 89 height 13
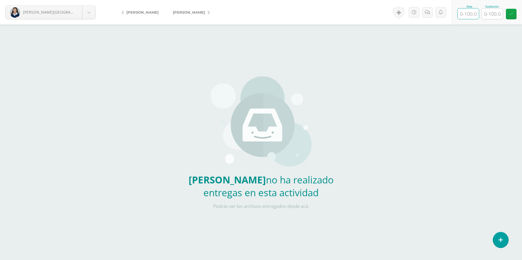
click at [468, 16] on input "text" at bounding box center [468, 13] width 21 height 11
type input "0"
click at [426, 13] on icon at bounding box center [427, 12] width 5 height 5
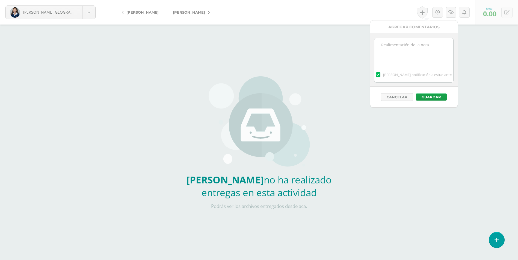
click at [432, 60] on textarea at bounding box center [413, 51] width 79 height 27
paste textarea "No entregó el ejercicio realizado en clase. Puede entregar nuevamente sobre el …"
type textarea "No entregó el ejercicio realizado en clase. Puede entregar nuevamente sobre el …"
click at [438, 96] on button "Guardar" at bounding box center [431, 97] width 31 height 7
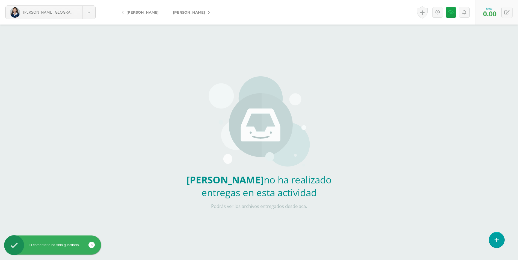
click at [205, 13] on span "[PERSON_NAME]" at bounding box center [189, 12] width 32 height 4
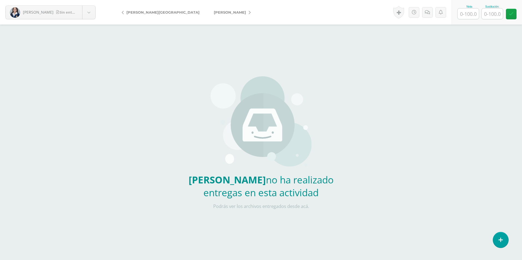
click at [473, 19] on input "text" at bounding box center [468, 13] width 21 height 11
type input "0"
click at [428, 8] on link at bounding box center [427, 12] width 11 height 11
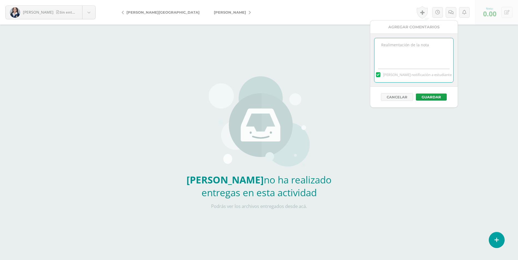
click at [431, 52] on textarea at bounding box center [413, 51] width 79 height 27
paste textarea "No entregó el ejercicio realizado en clase. Puede entregar nuevamente sobre el …"
type textarea "No entregó el ejercicio realizado en clase. Puede entregar nuevamente sobre el …"
click at [442, 96] on button "Guardar" at bounding box center [431, 97] width 31 height 7
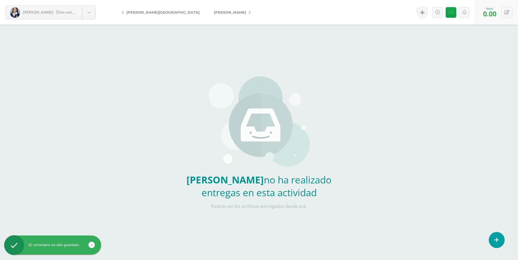
click at [207, 13] on link "[PERSON_NAME]" at bounding box center [231, 12] width 48 height 13
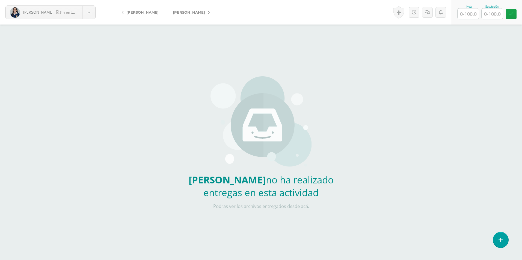
click at [467, 16] on input "text" at bounding box center [468, 13] width 21 height 11
type input "0"
click at [429, 13] on icon at bounding box center [427, 12] width 5 height 5
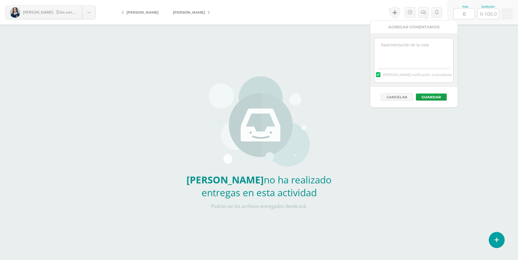
click at [441, 52] on textarea at bounding box center [413, 51] width 79 height 27
paste textarea "No entregó el ejercicio realizado en clase. Puede entregar nuevamente sobre el …"
type textarea "No entregó el ejercicio realizado en clase. Puede entregar nuevamente sobre el …"
click at [442, 95] on button "Guardar" at bounding box center [431, 97] width 31 height 7
